Goal: Task Accomplishment & Management: Complete application form

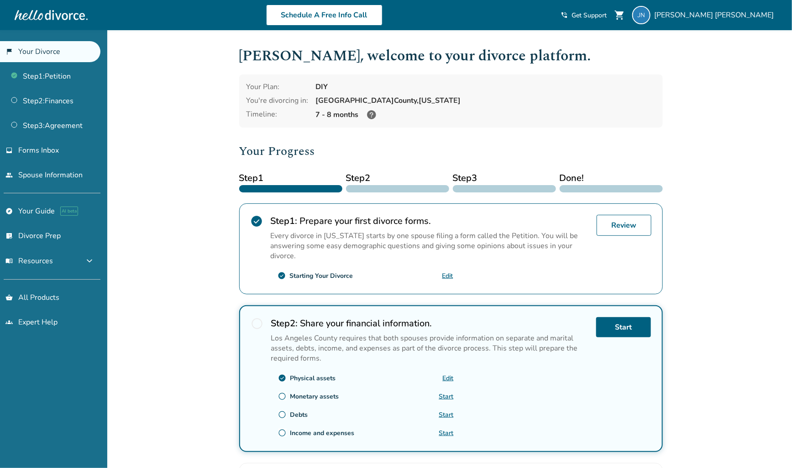
click at [446, 394] on link "Start" at bounding box center [446, 396] width 15 height 9
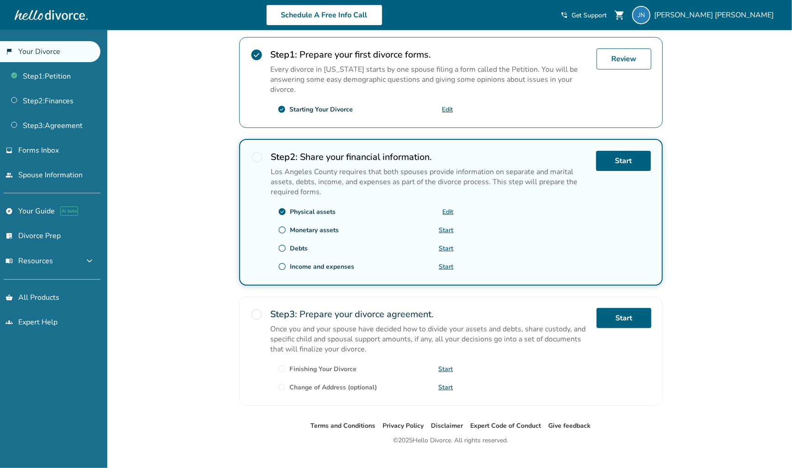
scroll to position [181, 0]
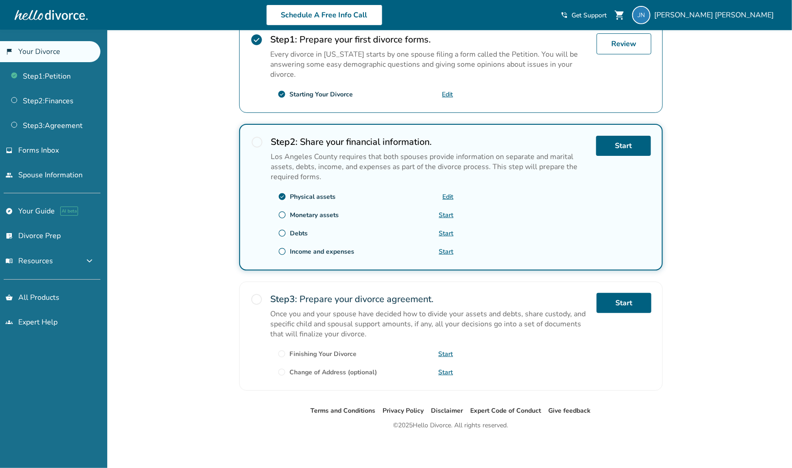
click at [448, 211] on link "Start" at bounding box center [446, 215] width 15 height 9
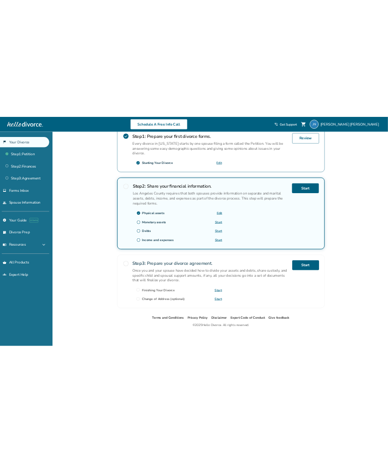
scroll to position [211, 0]
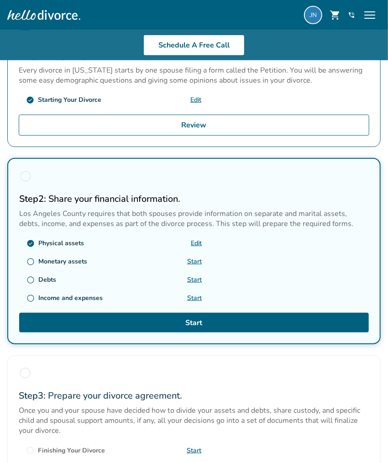
click at [190, 258] on link "Start" at bounding box center [194, 261] width 15 height 9
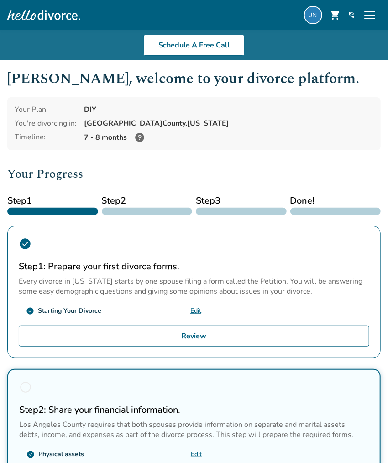
scroll to position [332, 0]
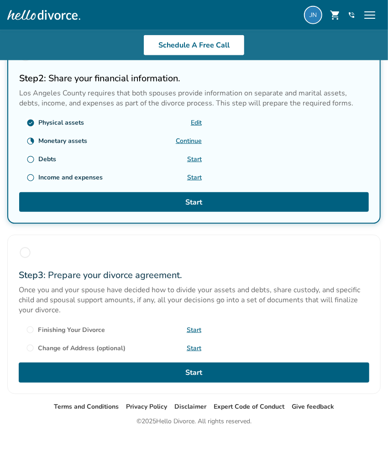
click at [196, 140] on link "Continue" at bounding box center [189, 141] width 26 height 9
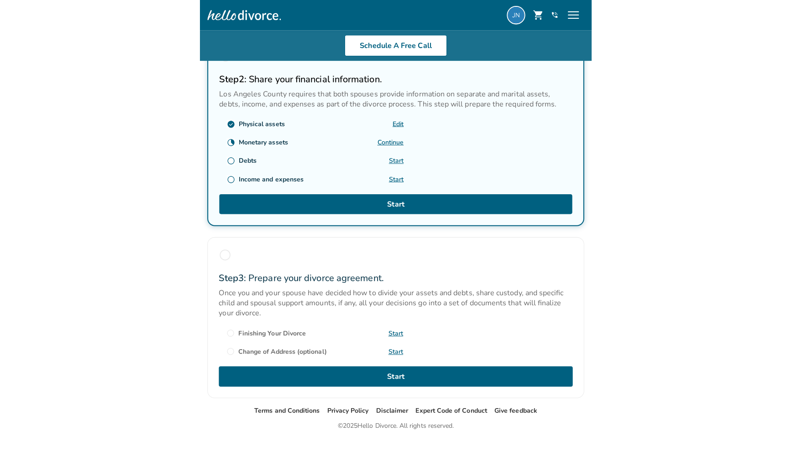
scroll to position [181, 0]
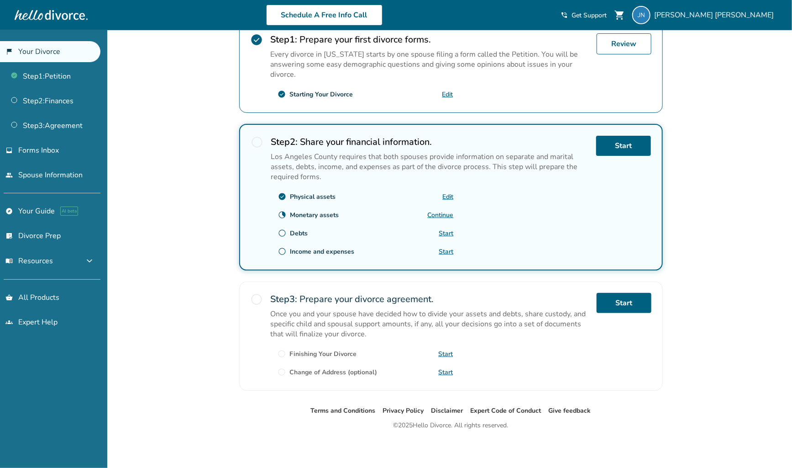
click at [397, 211] on link "Continue" at bounding box center [441, 215] width 26 height 9
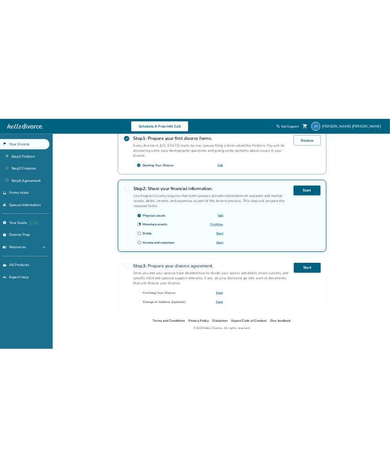
scroll to position [327, 0]
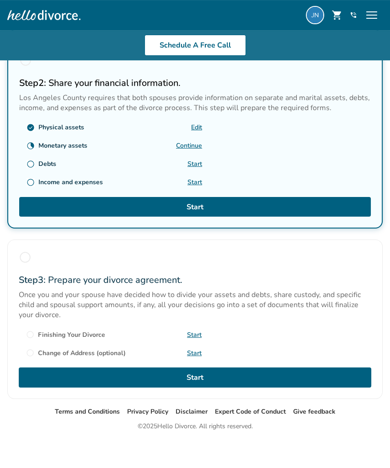
click at [193, 142] on link "Continue" at bounding box center [189, 145] width 26 height 9
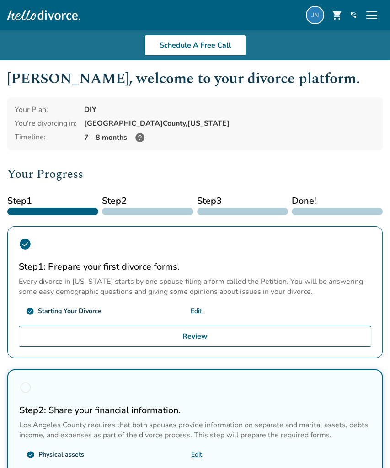
click at [389, 396] on div "[PERSON_NAME] , welcome to your divorce platform. Your Plan: DIY You're divorci…" at bounding box center [195, 396] width 390 height 673
click at [388, 396] on div "[PERSON_NAME] , welcome to your divorce platform. Your Plan: DIY You're divorci…" at bounding box center [195, 396] width 390 height 673
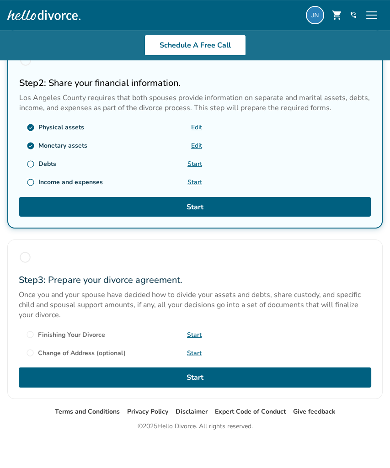
click at [193, 163] on link "Start" at bounding box center [194, 163] width 15 height 9
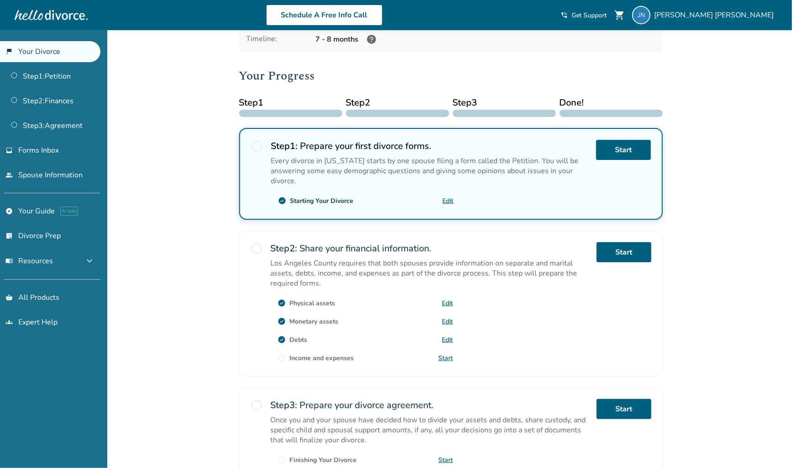
scroll to position [142, 0]
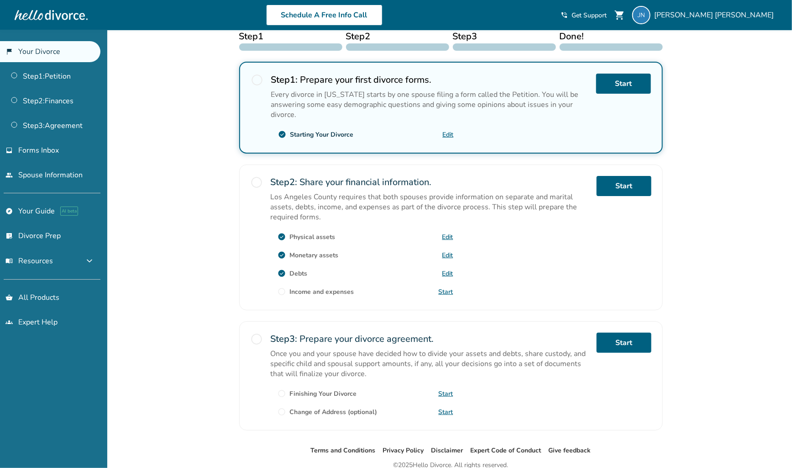
click at [445, 293] on link "Start" at bounding box center [446, 291] width 15 height 9
